Goal: Find specific fact: Find specific fact

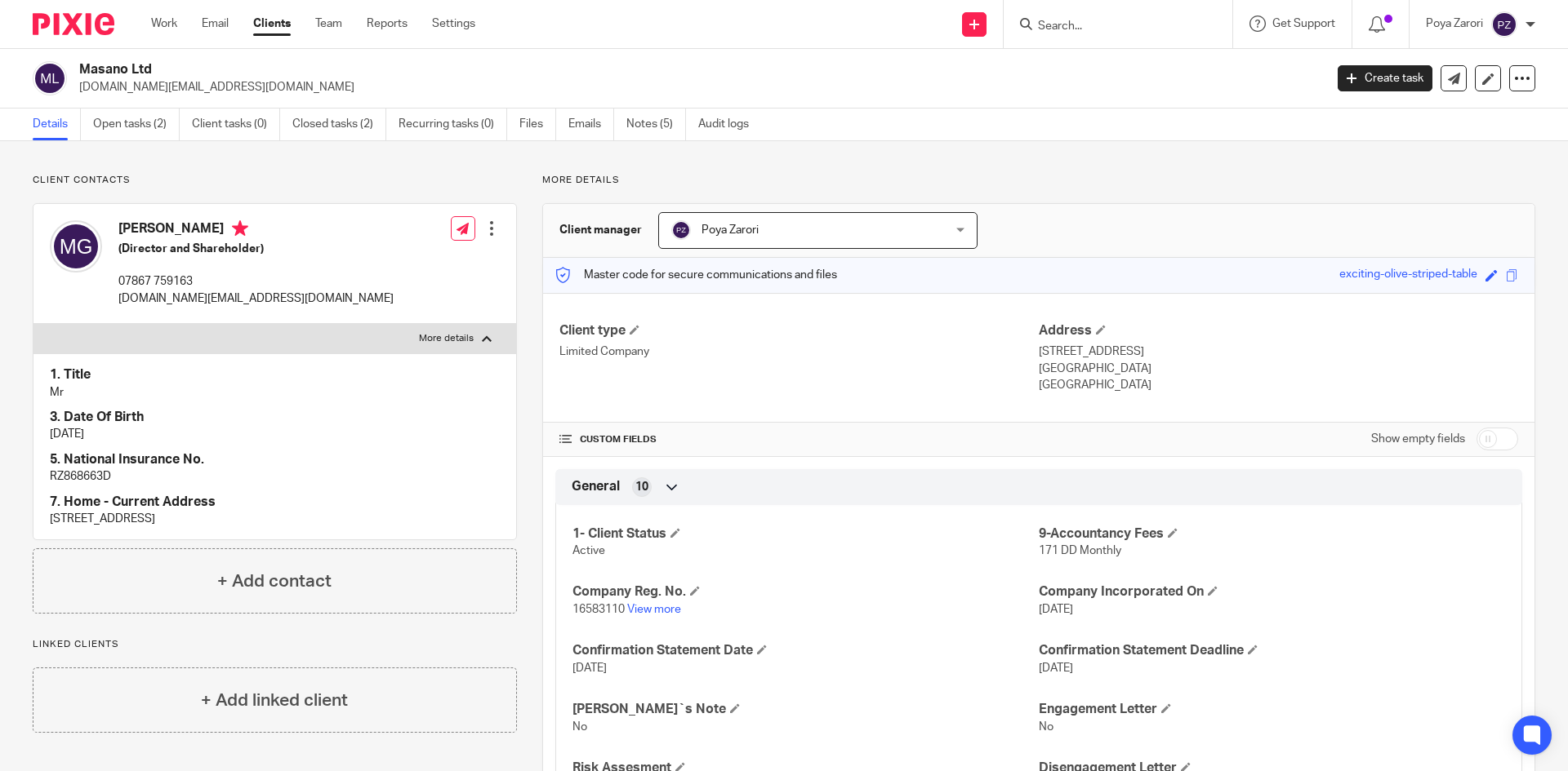
drag, startPoint x: 0, startPoint y: 0, endPoint x: 1081, endPoint y: 27, distance: 1081.3
click at [1081, 27] on input "Search" at bounding box center [1109, 27] width 147 height 14
type input "joy transla"
click button "submit" at bounding box center [0, 0] width 0 height 0
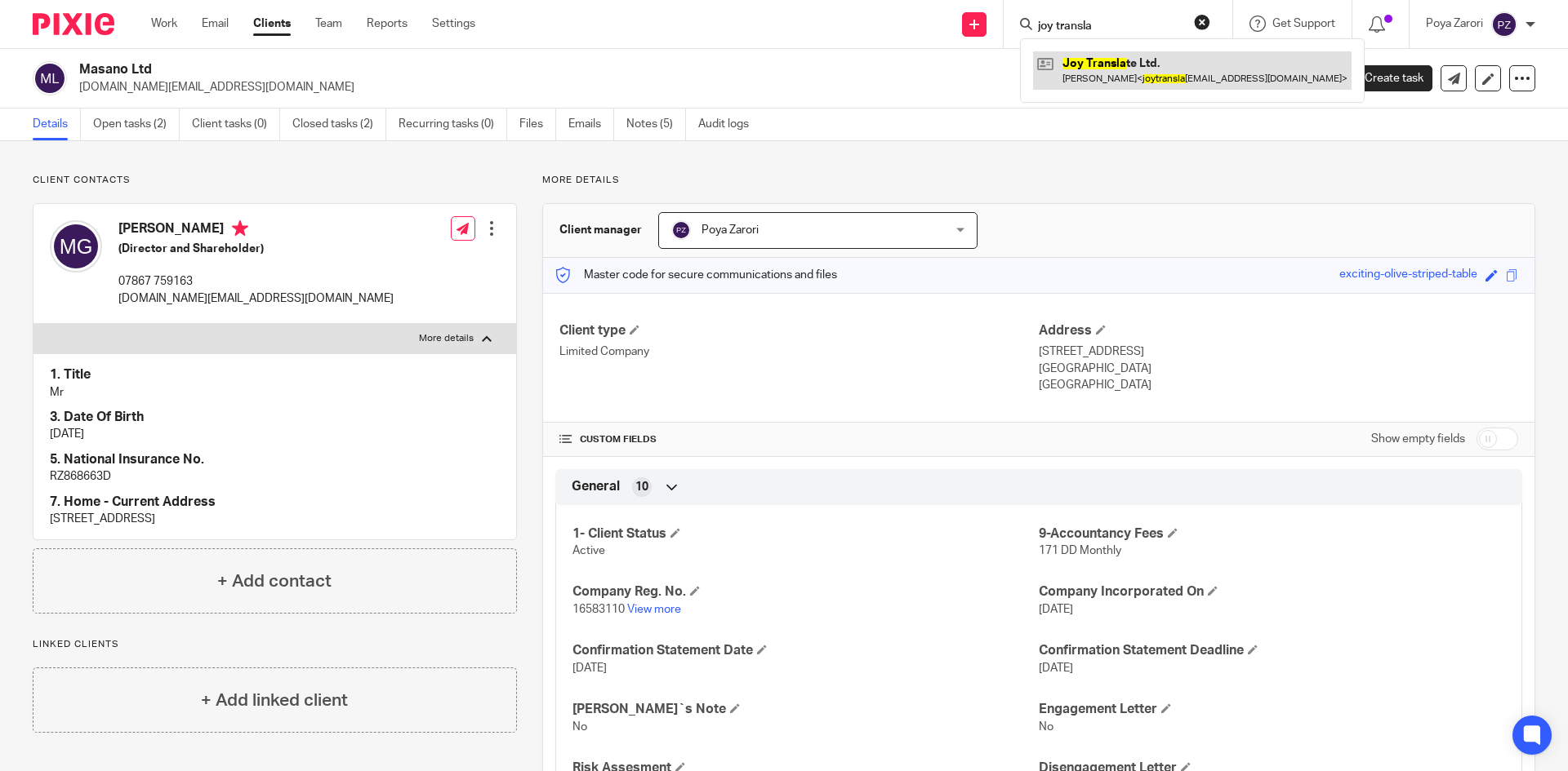
click at [1090, 68] on link at bounding box center [1192, 70] width 318 height 38
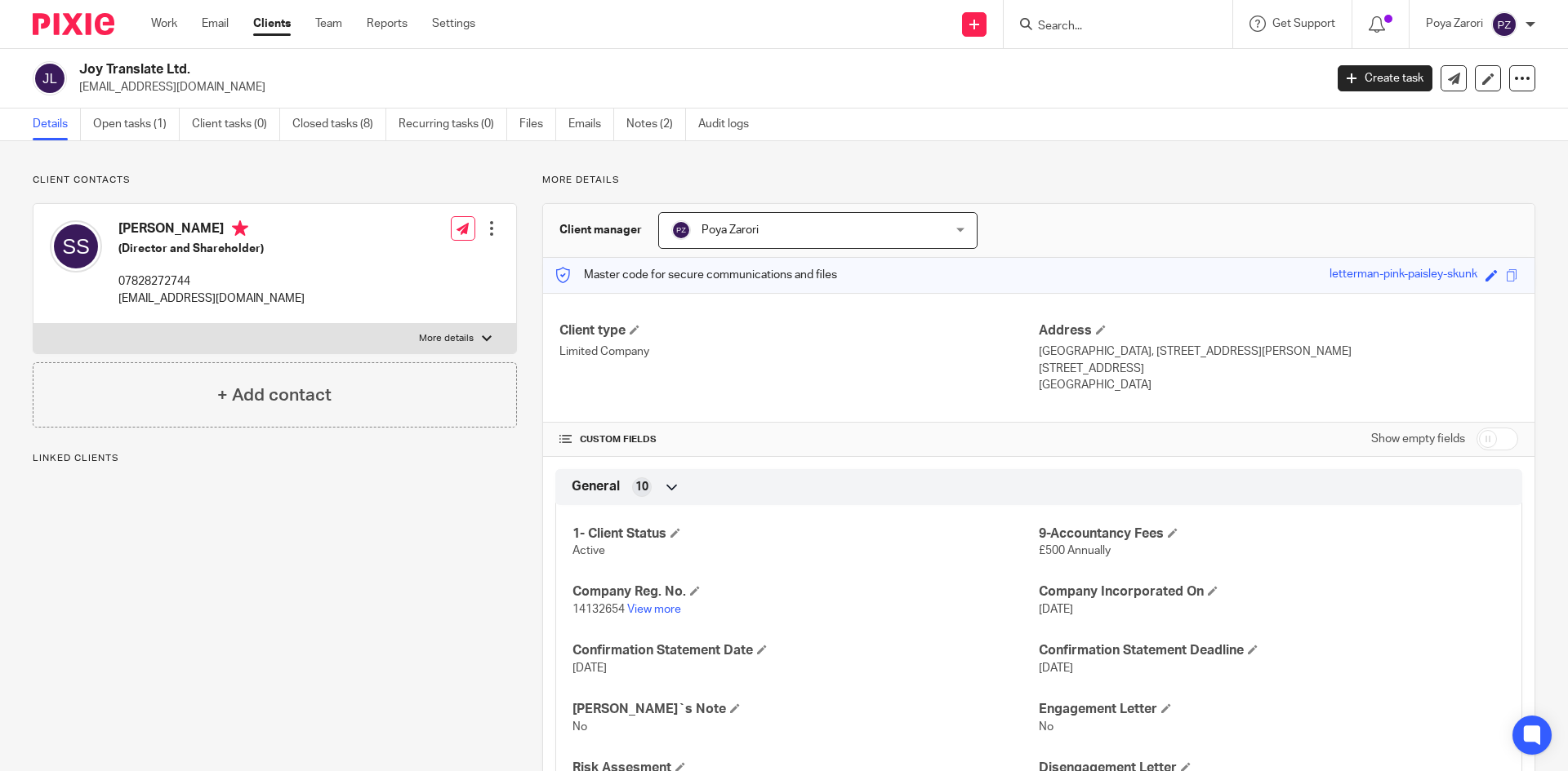
click at [431, 335] on p "More details" at bounding box center [446, 339] width 55 height 13
click at [33, 324] on input "More details" at bounding box center [32, 323] width 1 height 1
checkbox input "true"
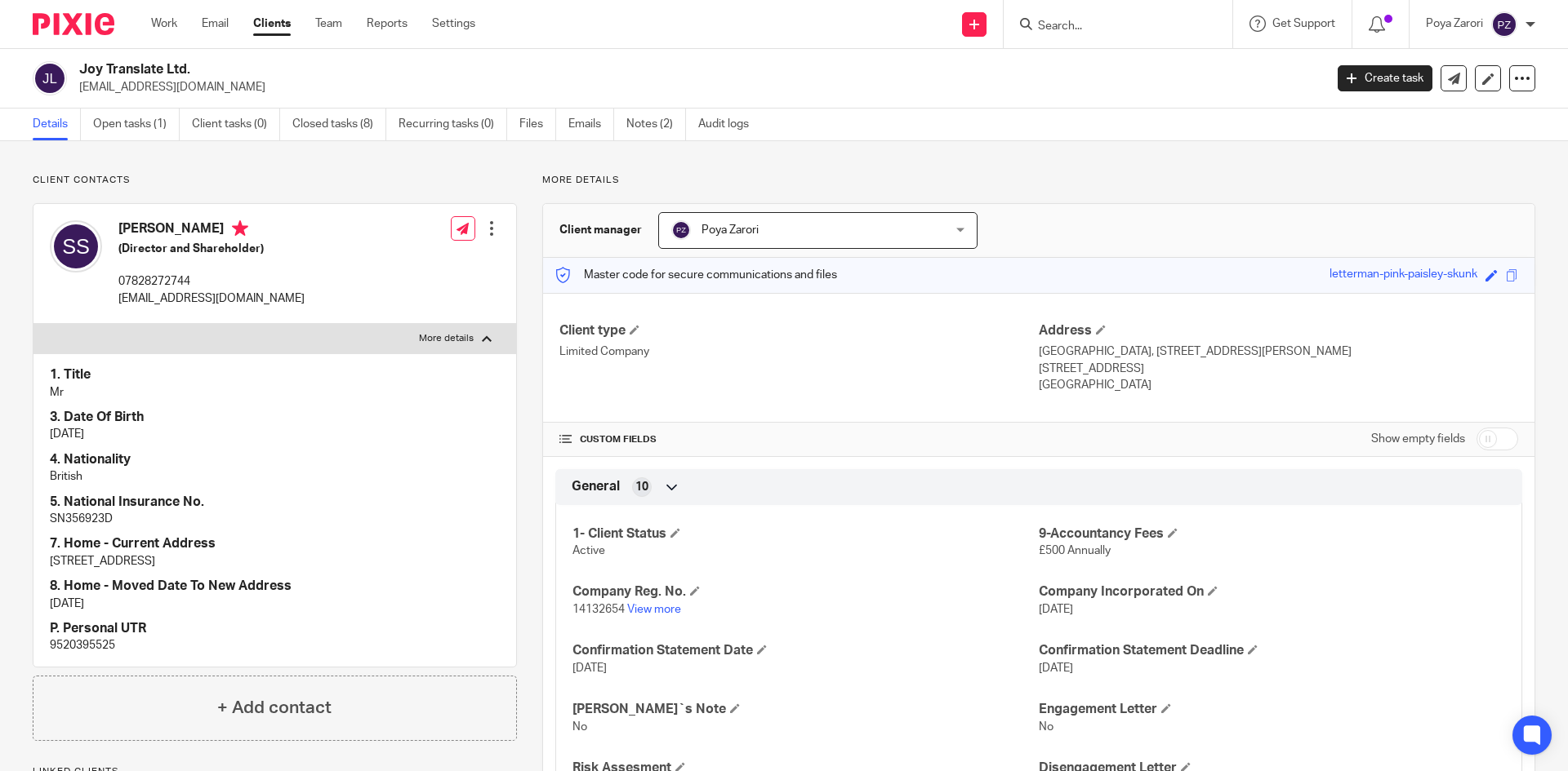
click at [174, 296] on p "[EMAIL_ADDRESS][DOMAIN_NAME]" at bounding box center [212, 298] width 186 height 16
click at [174, 295] on p "[EMAIL_ADDRESS][DOMAIN_NAME]" at bounding box center [212, 298] width 186 height 16
drag, startPoint x: 174, startPoint y: 295, endPoint x: 183, endPoint y: 295, distance: 9.0
copy div "[EMAIL_ADDRESS][DOMAIN_NAME]"
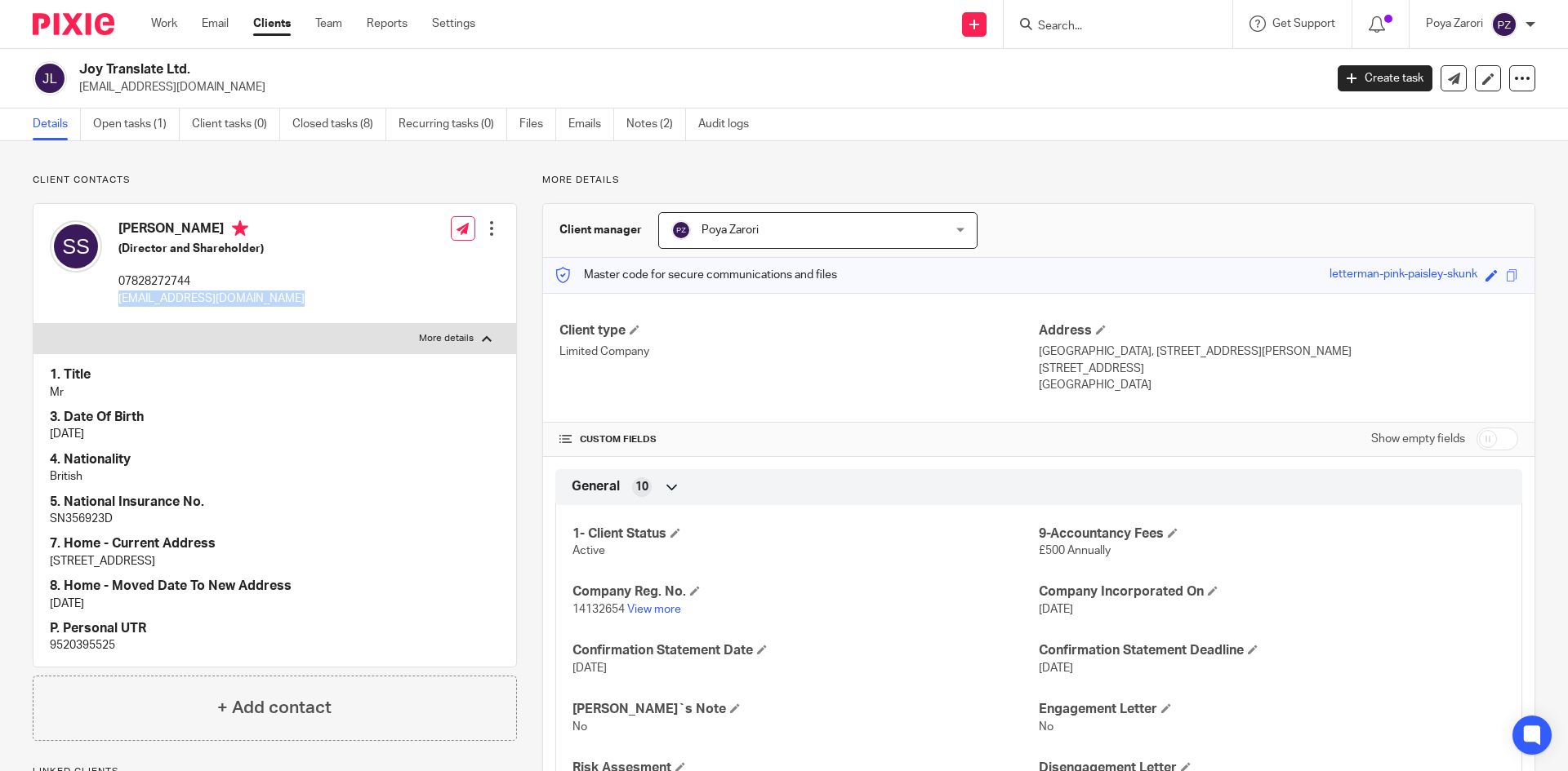
drag, startPoint x: 199, startPoint y: 66, endPoint x: 79, endPoint y: 73, distance: 120.2
click at [79, 73] on div "Joy Translate Ltd. [EMAIL_ADDRESS][DOMAIN_NAME]" at bounding box center [672, 78] width 1280 height 34
copy h2 "Joy Translate Ltd."
click at [670, 611] on link "View more" at bounding box center [653, 610] width 54 height 11
